Goal: Task Accomplishment & Management: Use online tool/utility

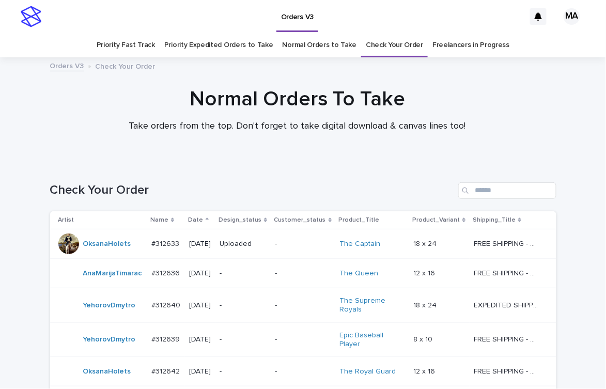
scroll to position [287, 0]
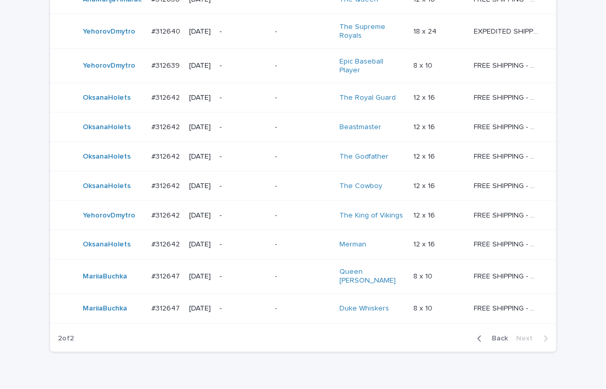
scroll to position [317, 0]
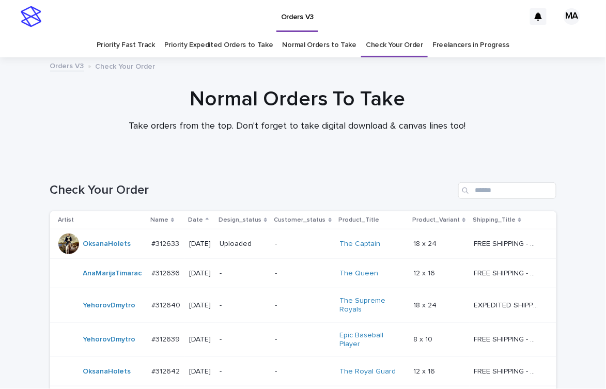
scroll to position [317, 0]
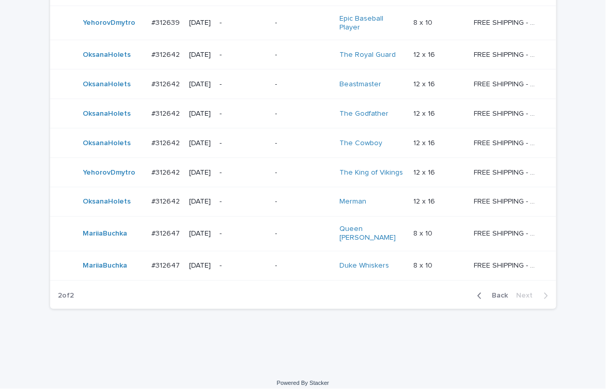
click at [176, 338] on div "Loading... Saving… Loading... Saving… Check Your Order Artist Name Date Design_…" at bounding box center [303, 107] width 606 height 524
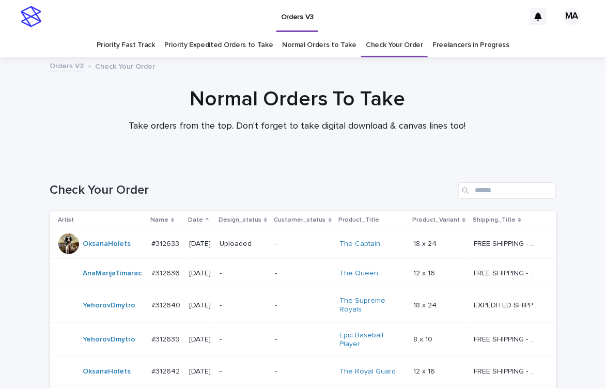
scroll to position [317, 0]
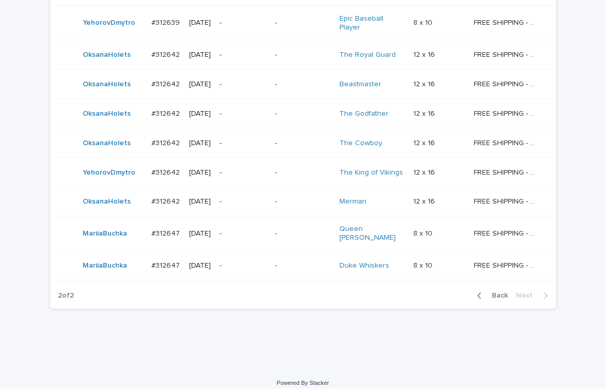
click at [196, 320] on div "Loading... Saving… Loading... Saving… Check Your Order Artist Name Date Design_…" at bounding box center [303, 94] width 517 height 498
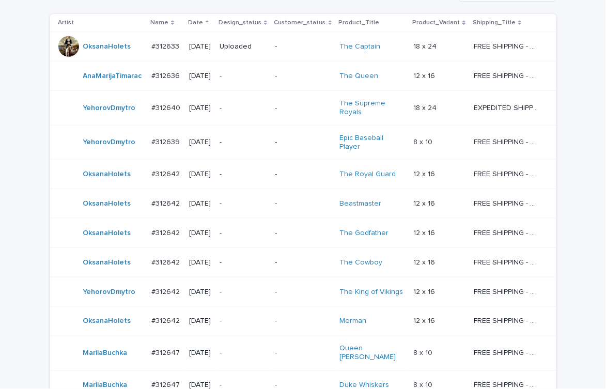
scroll to position [317, 0]
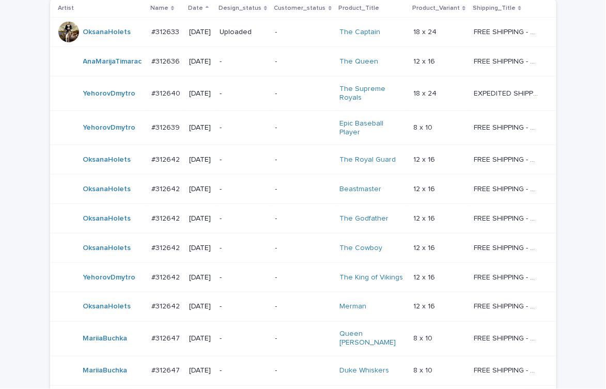
scroll to position [317, 0]
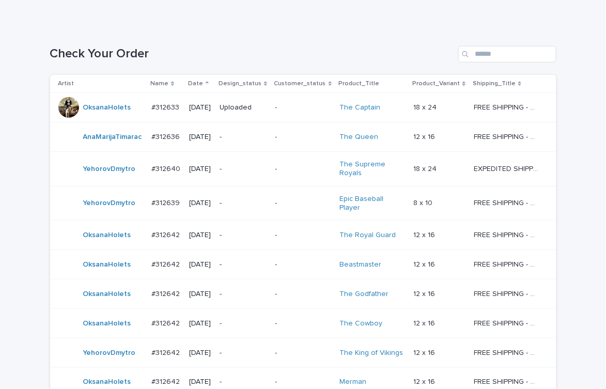
scroll to position [317, 0]
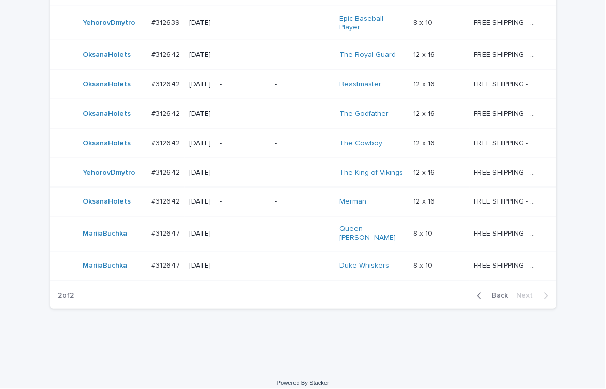
click at [568, 28] on div "Loading... Saving… Loading... Saving… Check Your Order Artist Name Date Design_…" at bounding box center [303, 107] width 606 height 524
click at [542, 335] on div "Loading... Saving… Loading... Saving… Check Your Order Artist Name Date Design_…" at bounding box center [303, 107] width 606 height 524
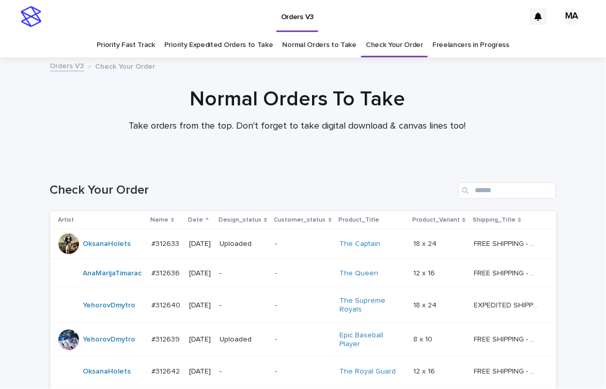
scroll to position [376, 0]
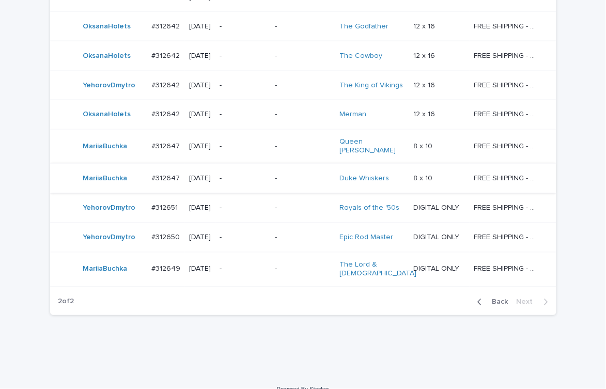
scroll to position [405, 0]
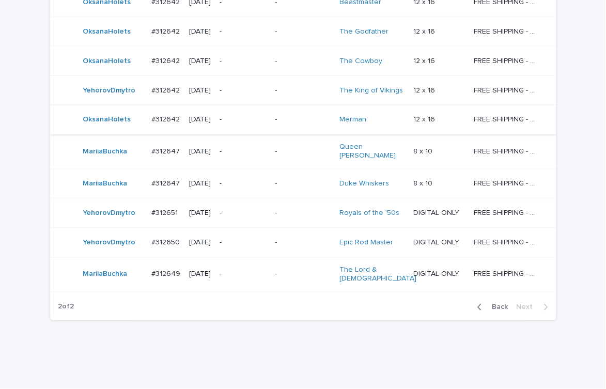
scroll to position [405, 0]
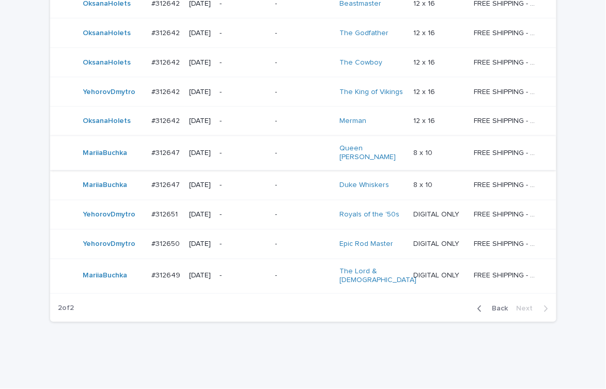
scroll to position [405, 0]
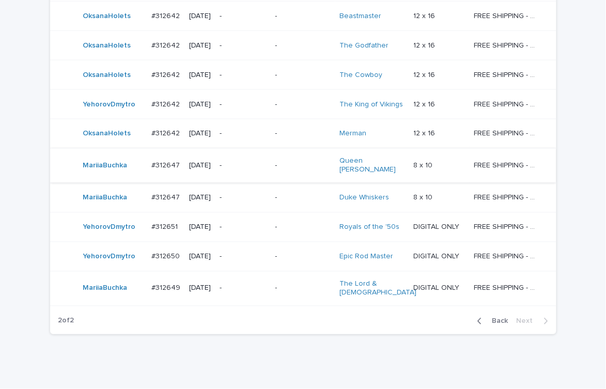
scroll to position [405, 0]
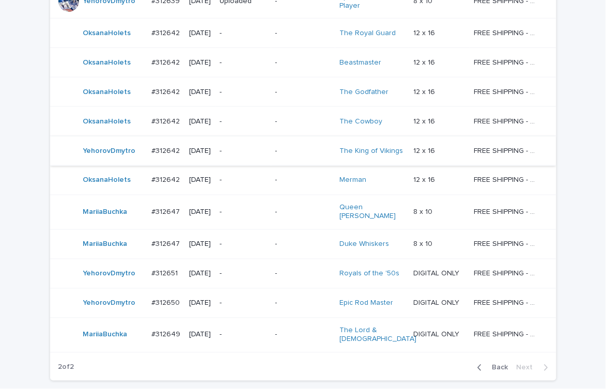
scroll to position [405, 0]
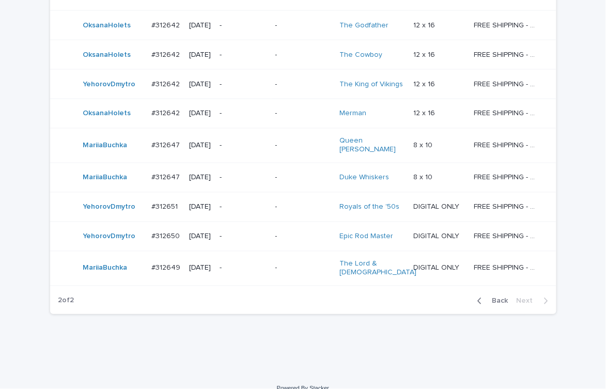
drag, startPoint x: 224, startPoint y: 333, endPoint x: 230, endPoint y: 332, distance: 5.8
click at [225, 332] on div "Loading... Saving… Loading... Saving… Check Your Order Artist Name Date Design_…" at bounding box center [303, 53] width 517 height 592
click at [246, 203] on p "-" at bounding box center [244, 207] width 48 height 9
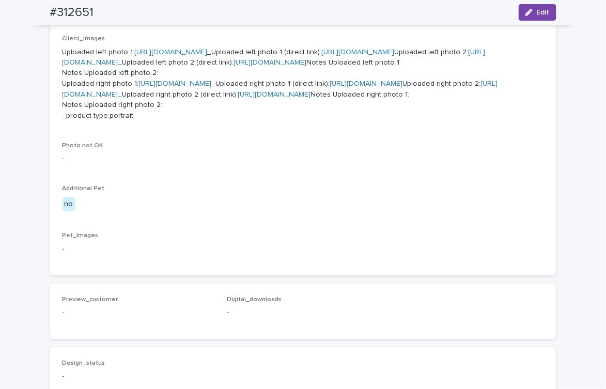
scroll to position [361, 0]
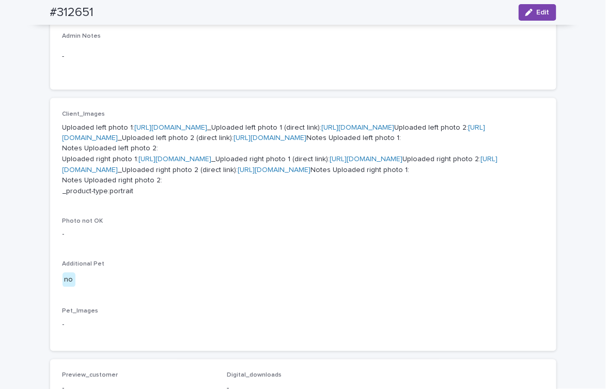
click at [208, 128] on link "https://cdn.shopify.com-uploadkit.app/s/files/1/0033/4807/0511/files/download.h…" at bounding box center [171, 127] width 73 height 7
click at [212, 163] on link "https://cdn.shopify.com-uploadkit.app/s/files/1/0033/4807/0511/files/download.h…" at bounding box center [175, 159] width 73 height 7
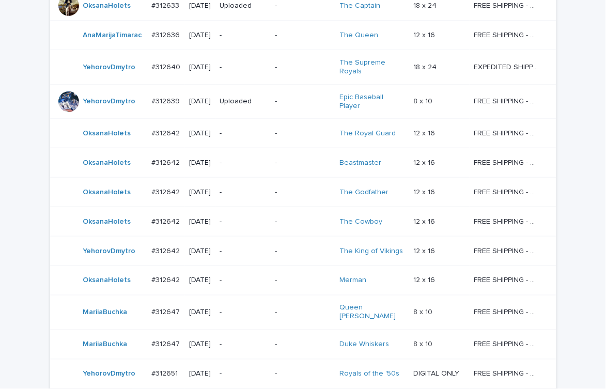
scroll to position [405, 0]
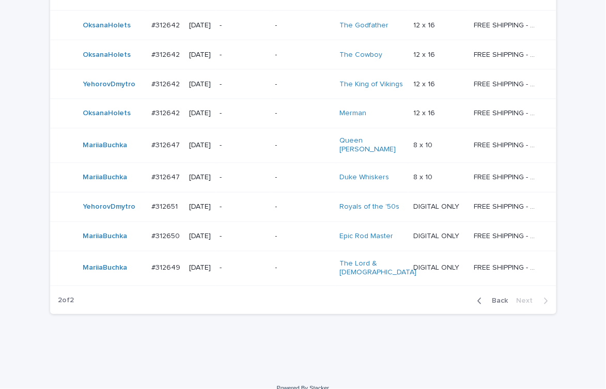
click at [138, 352] on div "Loading... Saving… Loading... Saving… Check Your Order Artist Name Date Design_…" at bounding box center [303, 66] width 606 height 618
click at [346, 357] on div "Loading... Saving… Loading... Saving… Check Your Order Artist Name Date Design_…" at bounding box center [303, 66] width 606 height 618
click at [254, 332] on div "Loading... Saving… Loading... Saving… Check Your Order Artist Name Date Design_…" at bounding box center [303, 53] width 517 height 592
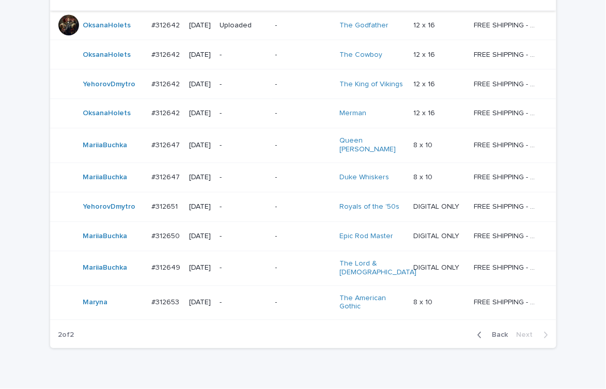
scroll to position [423, 0]
